Goal: Transaction & Acquisition: Purchase product/service

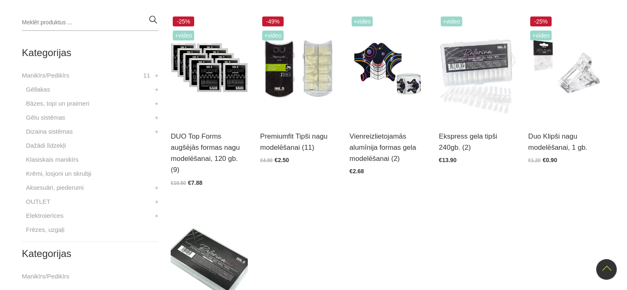
scroll to position [419, 0]
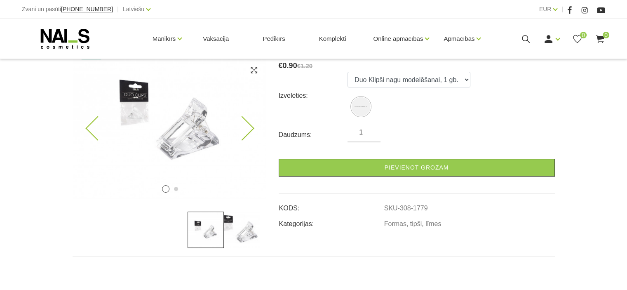
scroll to position [133, 0]
click at [247, 130] on icon at bounding box center [241, 128] width 24 height 24
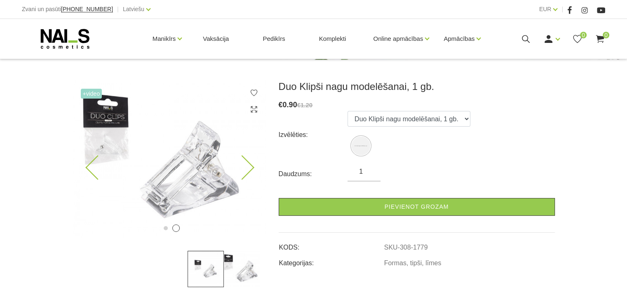
scroll to position [92, 0]
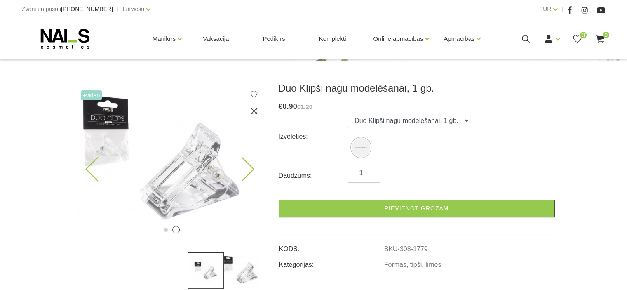
click at [152, 151] on img at bounding box center [169, 161] width 194 height 158
click at [186, 169] on img at bounding box center [169, 161] width 194 height 158
click at [254, 112] on use at bounding box center [253, 111] width 6 height 6
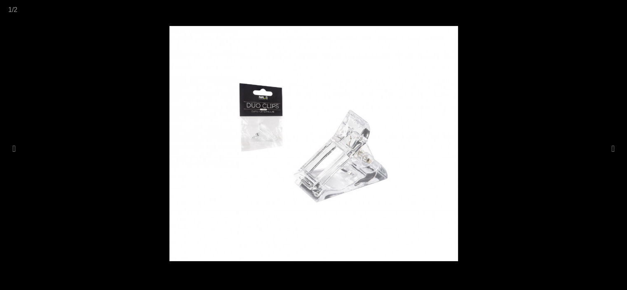
click at [343, 160] on img at bounding box center [313, 143] width 288 height 235
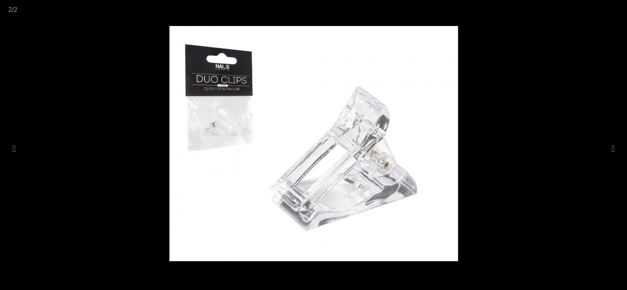
click at [525, 144] on div at bounding box center [313, 145] width 627 height 290
